Goal: Task Accomplishment & Management: Complete application form

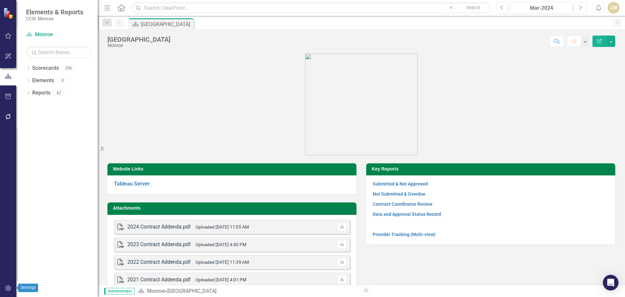
click at [7, 287] on icon "button" at bounding box center [8, 287] width 7 height 5
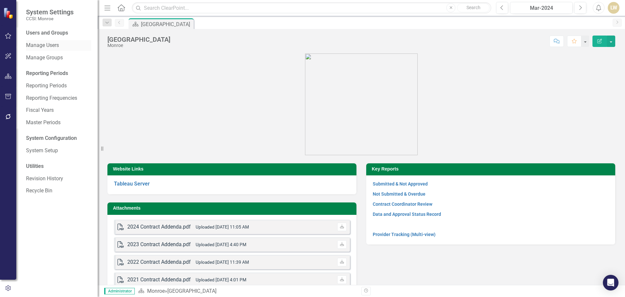
click at [50, 45] on link "Manage Users" at bounding box center [58, 45] width 65 height 7
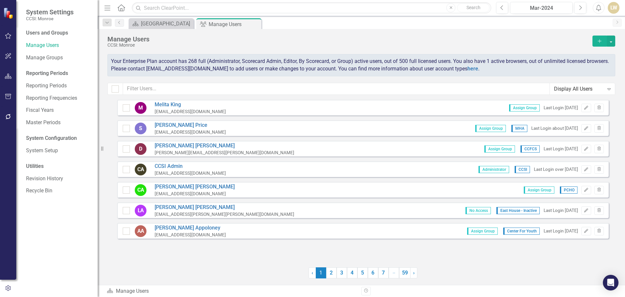
click at [598, 43] on button "Add" at bounding box center [600, 40] width 14 height 11
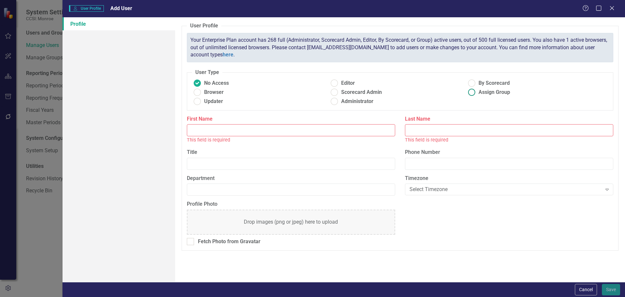
drag, startPoint x: 474, startPoint y: 91, endPoint x: 471, endPoint y: 96, distance: 5.9
click at [474, 91] on ins at bounding box center [472, 92] width 10 height 10
click at [474, 91] on input "Assign Group" at bounding box center [472, 92] width 10 height 10
radio input "true"
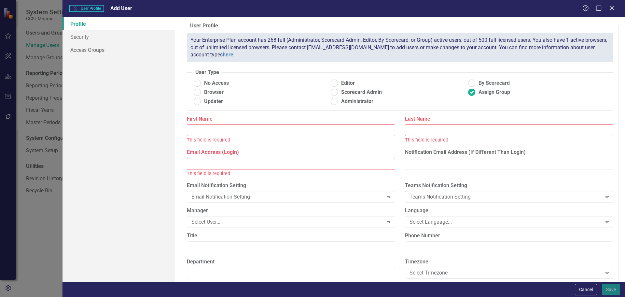
paste input "[PERSON_NAME]"
drag, startPoint x: 213, startPoint y: 129, endPoint x: 232, endPoint y: 131, distance: 19.0
click at [232, 131] on input "[PERSON_NAME]" at bounding box center [291, 130] width 208 height 12
type input "[PERSON_NAME]"
paste input "Tazanou"
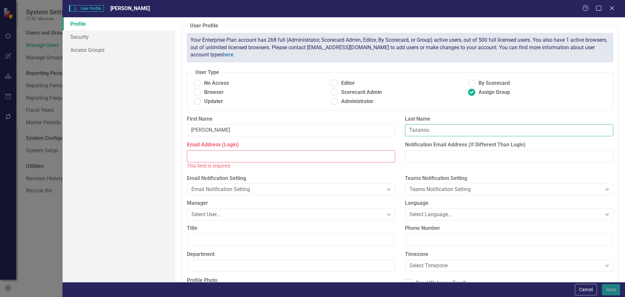
type input "Tazanou"
paste input "[EMAIL_ADDRESS][DOMAIN_NAME]"
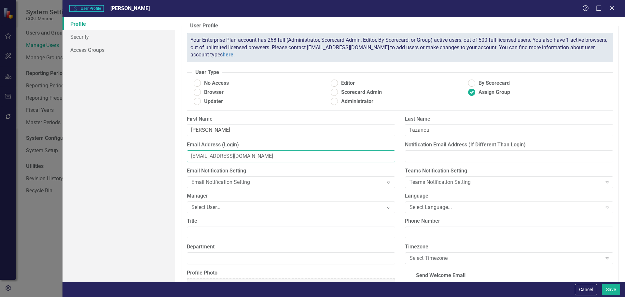
click at [191, 156] on input "[EMAIL_ADDRESS][DOMAIN_NAME]" at bounding box center [291, 156] width 208 height 12
click at [192, 156] on input "[EMAIL_ADDRESS][DOMAIN_NAME]" at bounding box center [291, 156] width 208 height 12
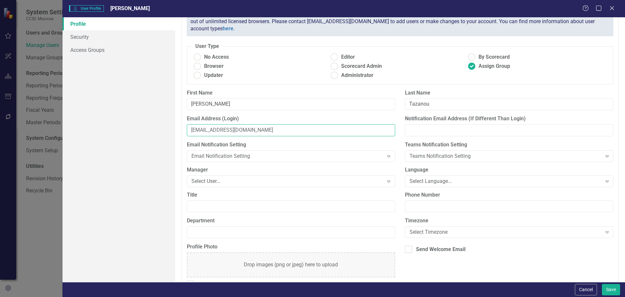
scroll to position [33, 0]
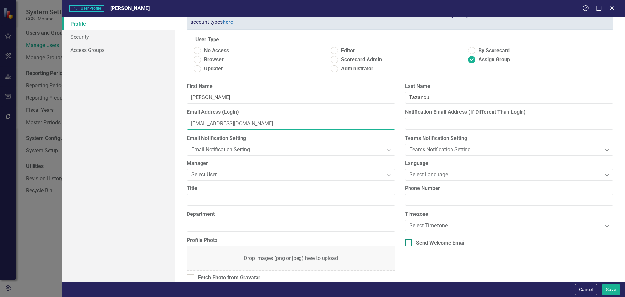
type input "[EMAIL_ADDRESS][DOMAIN_NAME]"
click at [405, 241] on input "Send Welcome Email" at bounding box center [407, 241] width 4 height 4
checkbox input "true"
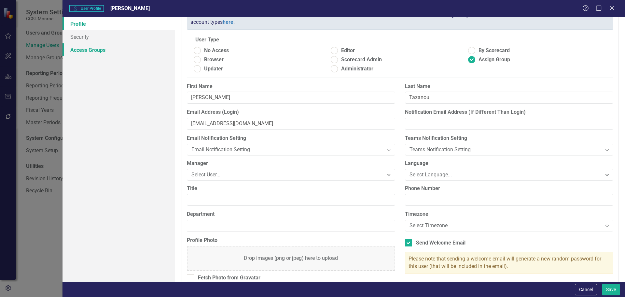
click at [88, 48] on link "Access Groups" at bounding box center [119, 49] width 113 height 13
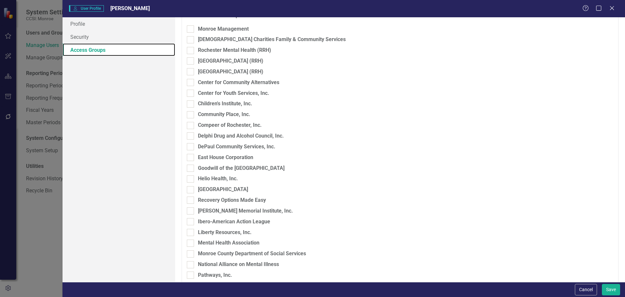
scroll to position [98, 0]
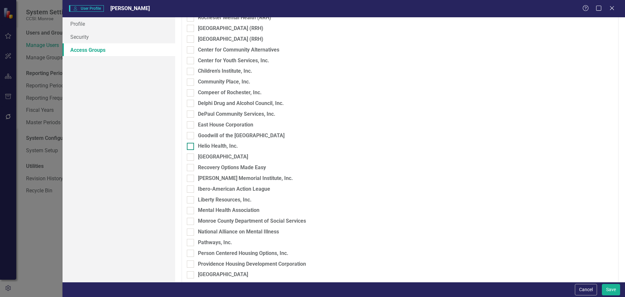
click at [189, 146] on input "Helio Health, Inc." at bounding box center [189, 145] width 4 height 4
checkbox input "true"
click at [610, 290] on button "Save" at bounding box center [611, 289] width 18 height 11
